Goal: Navigation & Orientation: Find specific page/section

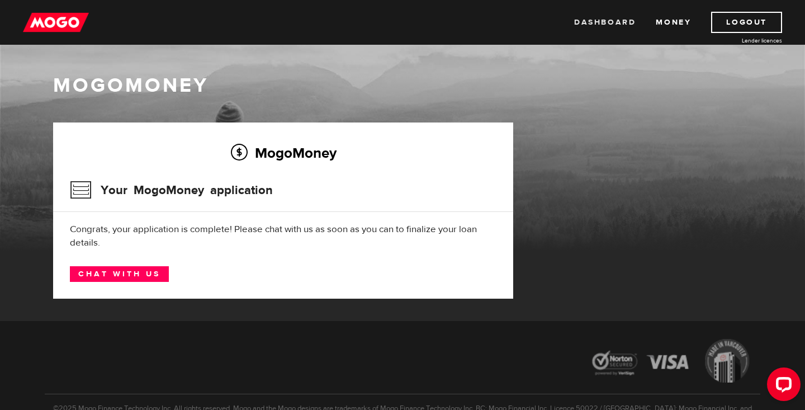
click at [614, 25] on link "Dashboard" at bounding box center [604, 22] width 61 height 21
click at [780, 386] on icon "Open LiveChat chat widget" at bounding box center [784, 383] width 11 height 7
click at [602, 23] on link "Dashboard" at bounding box center [604, 22] width 61 height 21
click at [604, 23] on link "Dashboard" at bounding box center [604, 22] width 61 height 21
click at [525, 344] on div at bounding box center [402, 361] width 715 height 63
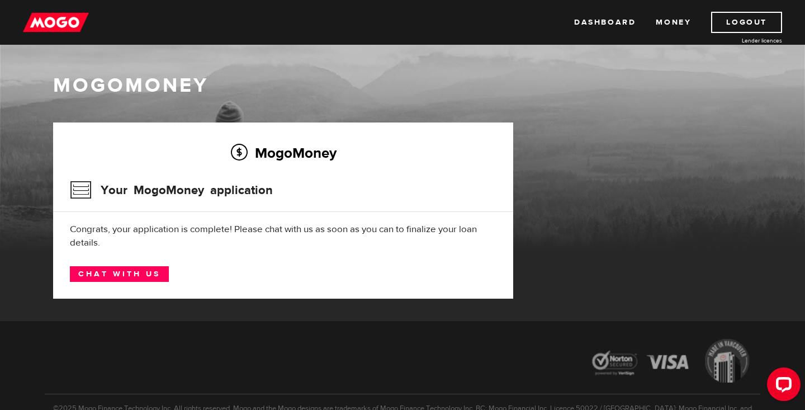
click at [703, 262] on div "MogoMoney Your MogoMoney application Expired Your MogoMoney credit decision has…" at bounding box center [402, 221] width 715 height 198
